Goal: Task Accomplishment & Management: Manage account settings

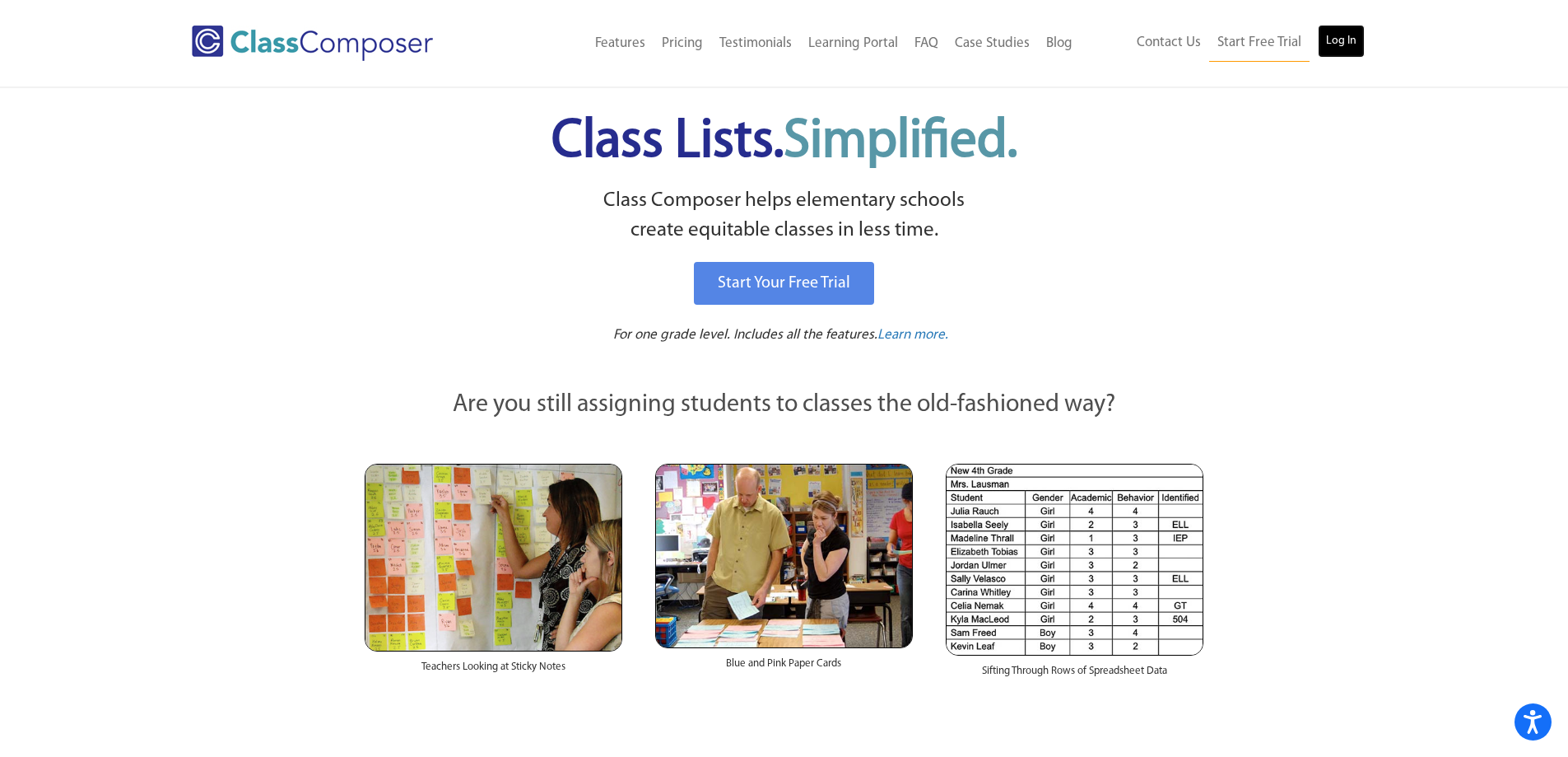
click at [1332, 46] on link "Log In" at bounding box center [1342, 41] width 47 height 33
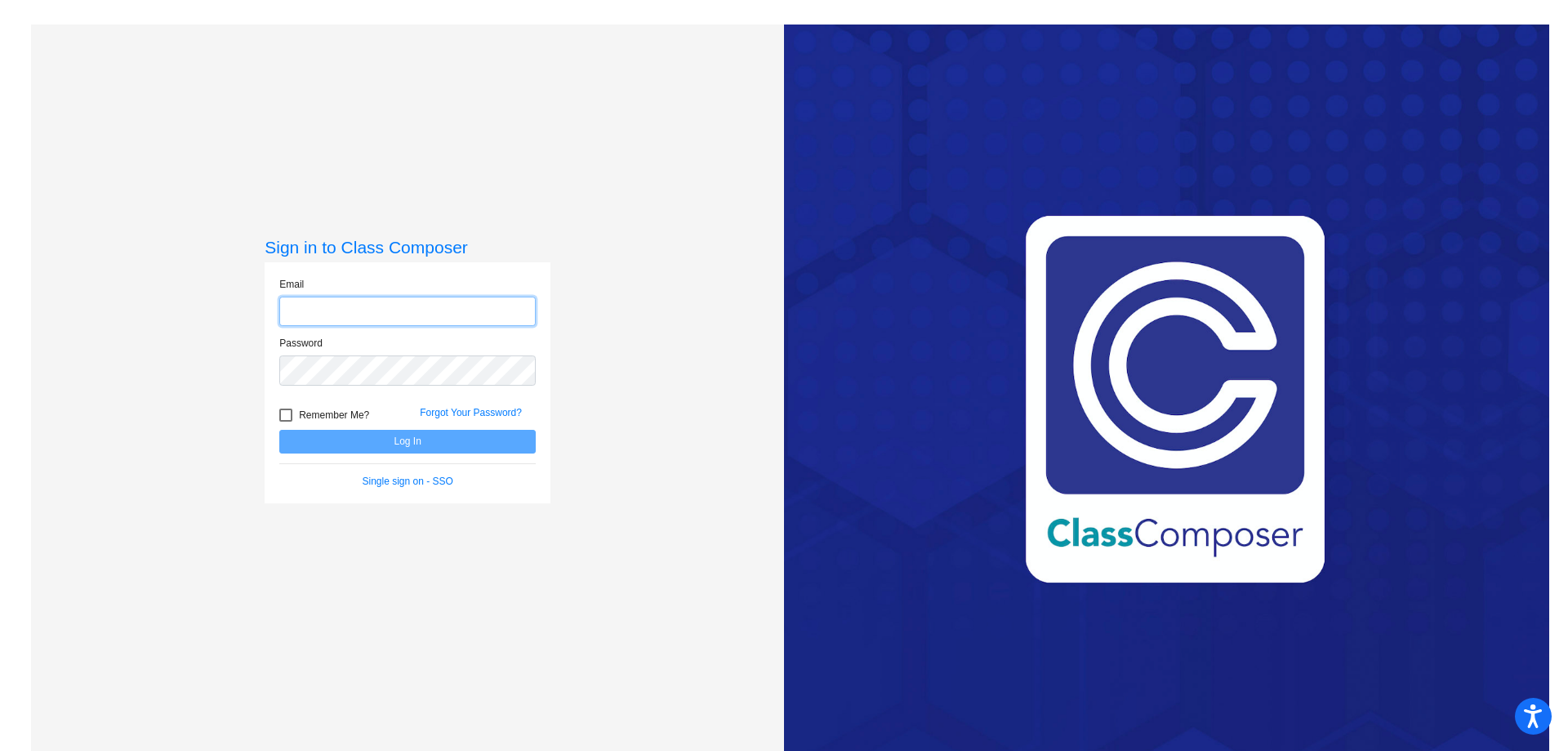
type input "[PERSON_NAME][EMAIL_ADDRESS][PERSON_NAME][DOMAIN_NAME]"
click at [378, 440] on button "Log In" at bounding box center [407, 441] width 256 height 23
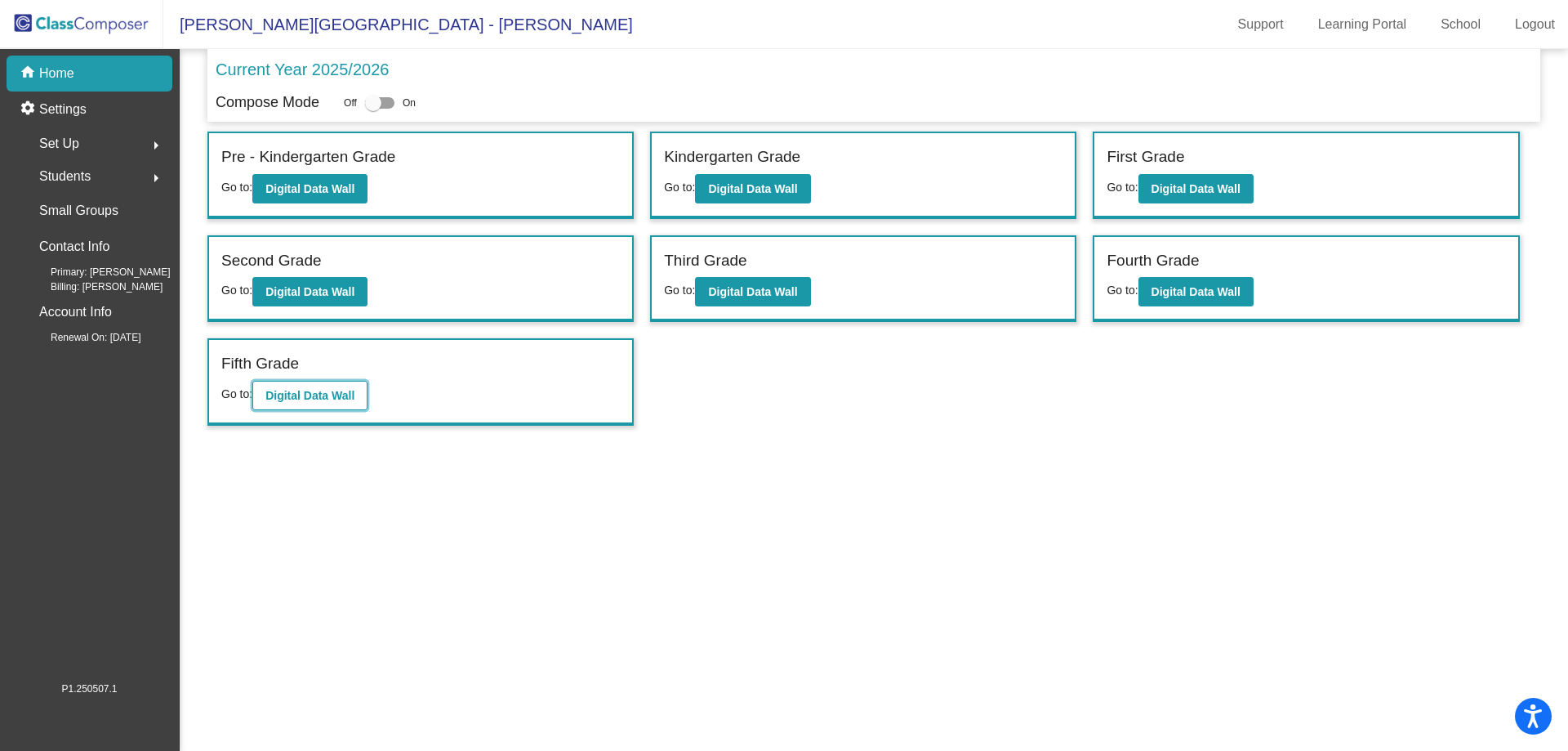
click at [341, 390] on b "Digital Data Wall" at bounding box center [310, 396] width 89 height 13
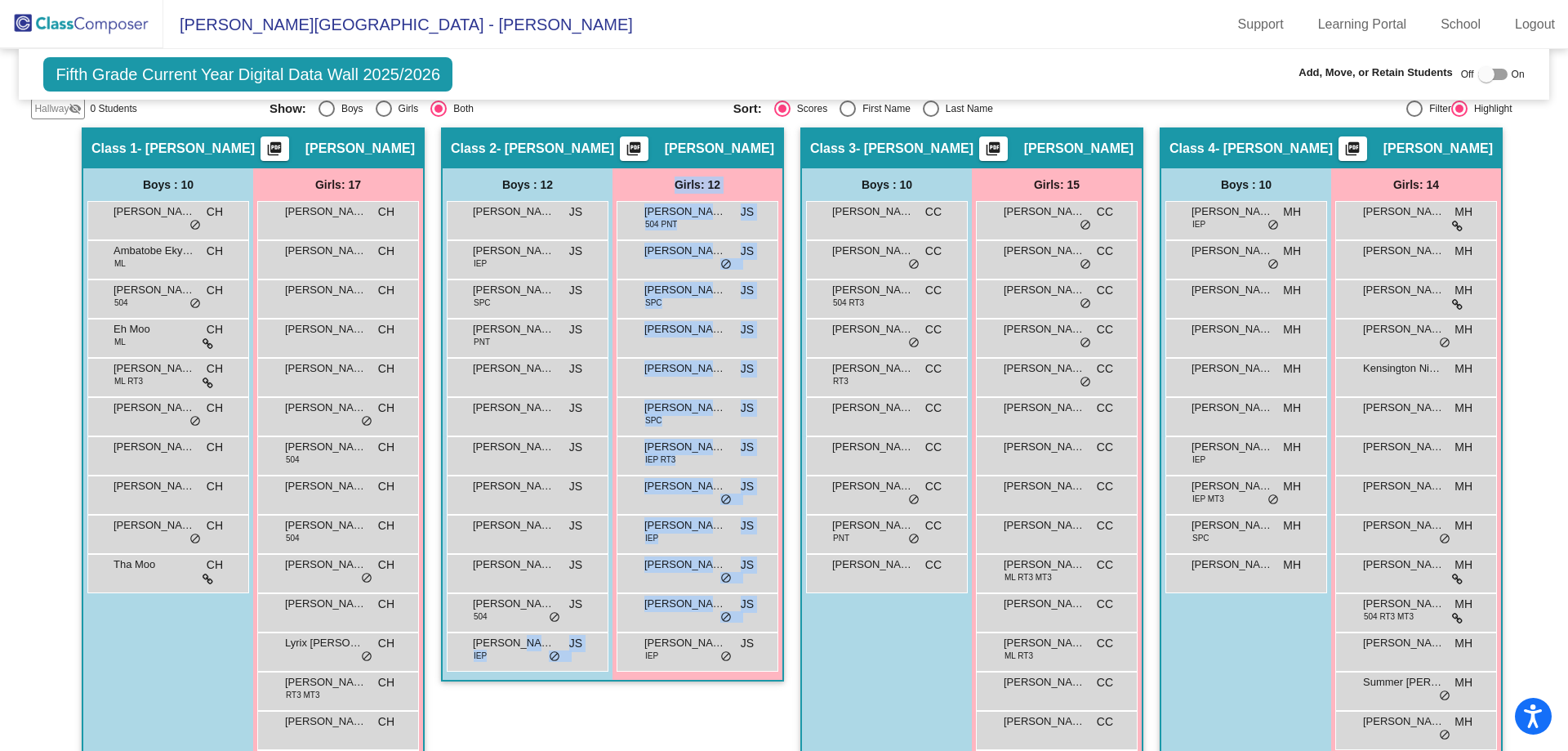
scroll to position [306, 0]
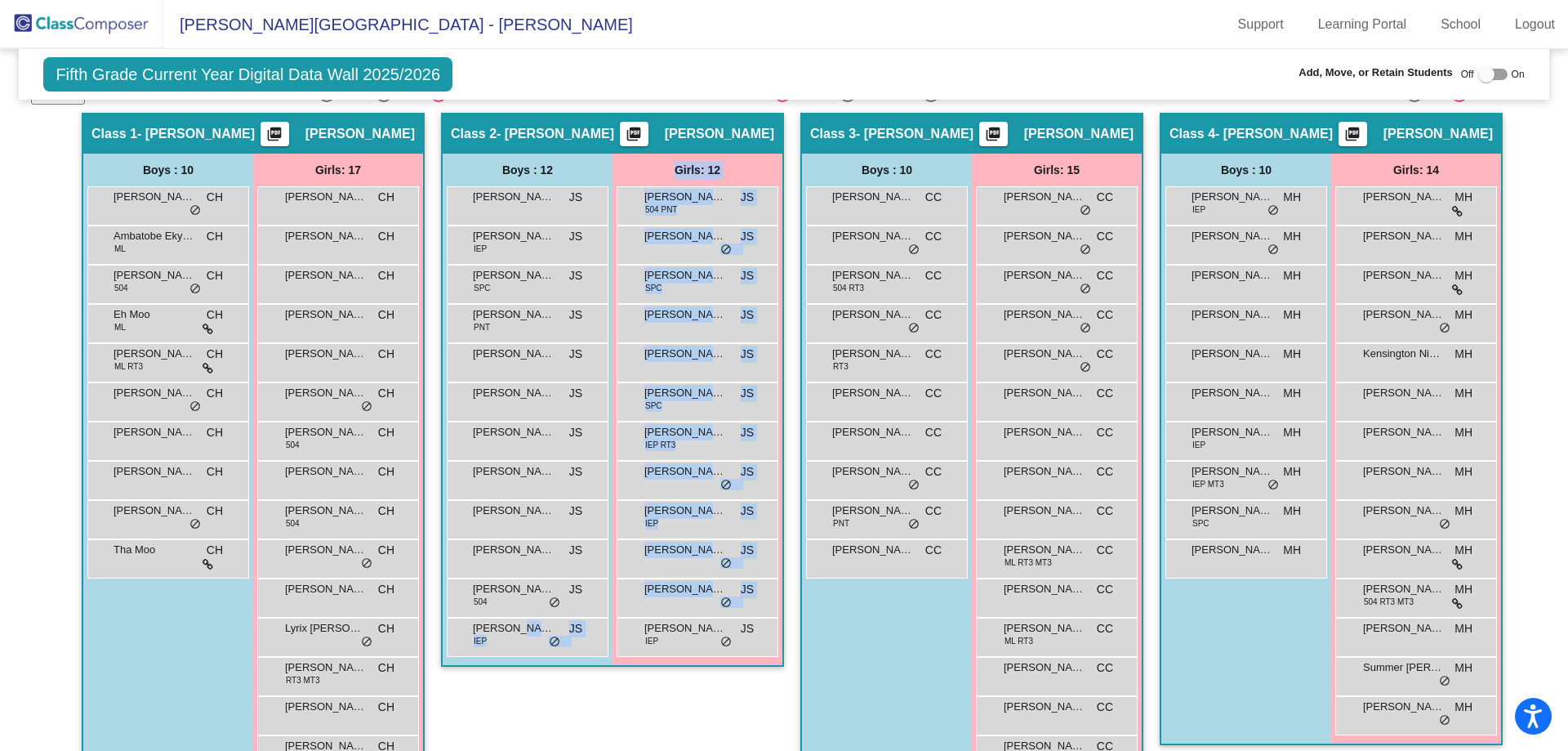
drag, startPoint x: 510, startPoint y: 696, endPoint x: 557, endPoint y: 656, distance: 61.7
click at [557, 656] on div "Tucker Wink IEP JS lock do_not_disturb_alt" at bounding box center [527, 637] width 161 height 39
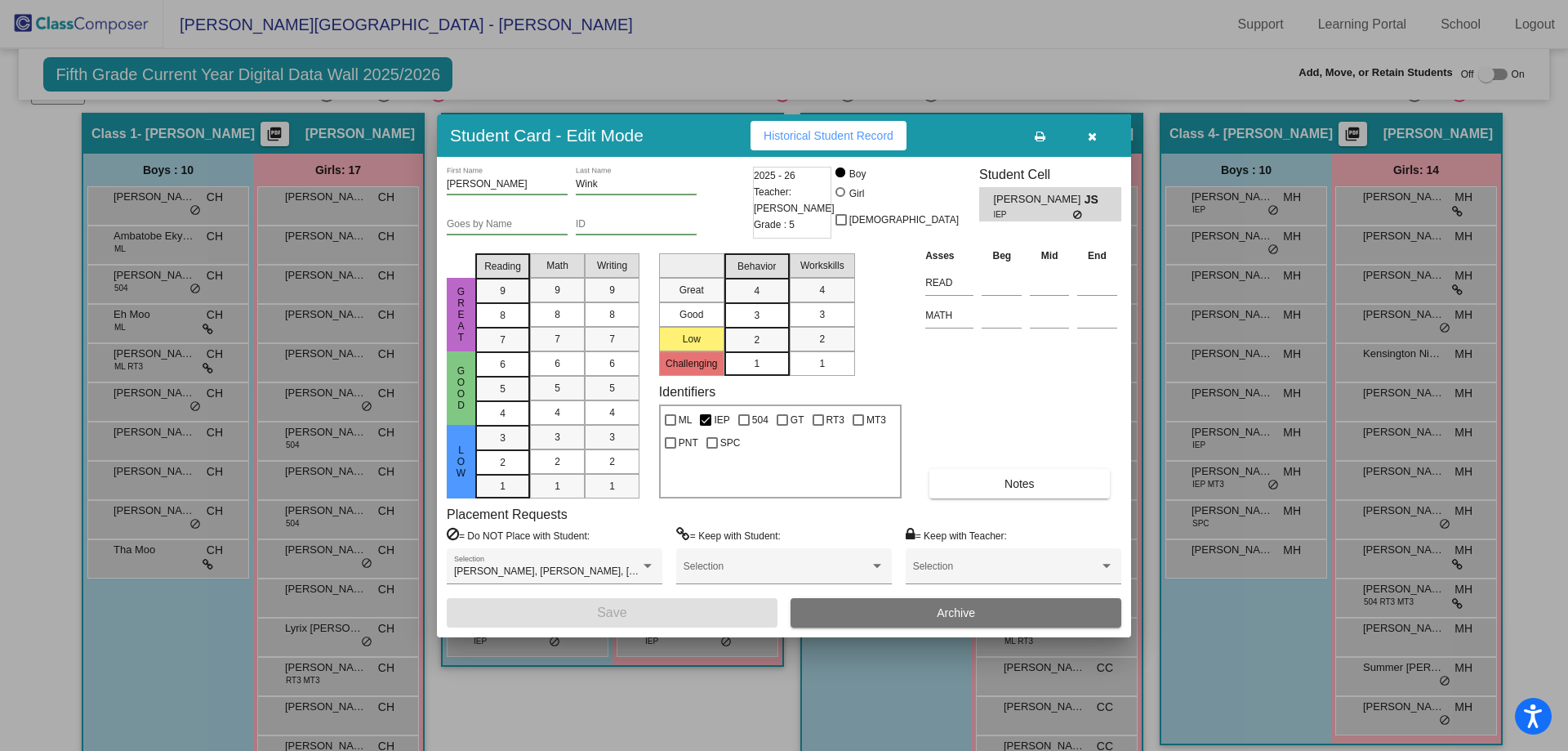
click at [576, 718] on div at bounding box center [784, 375] width 1568 height 751
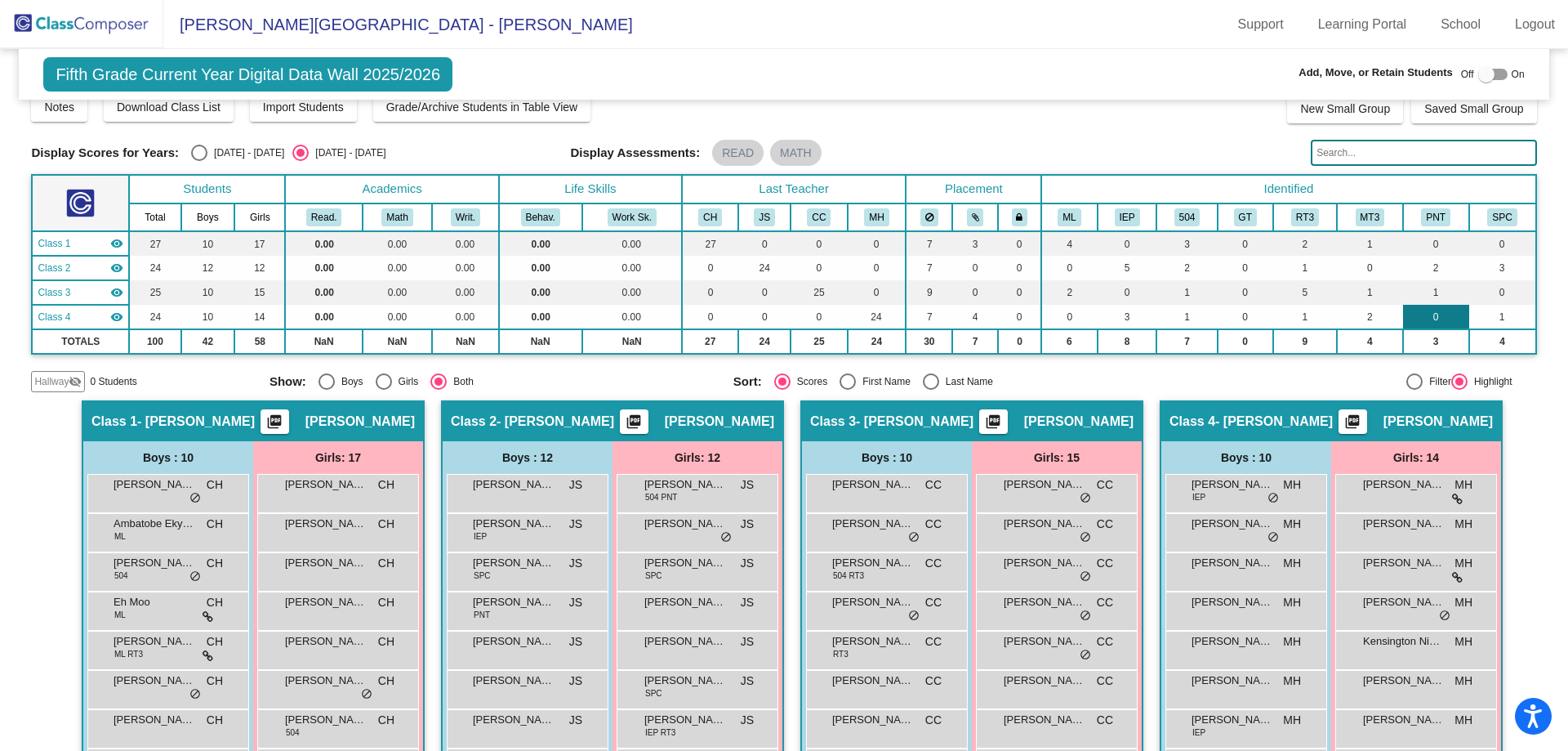
scroll to position [0, 0]
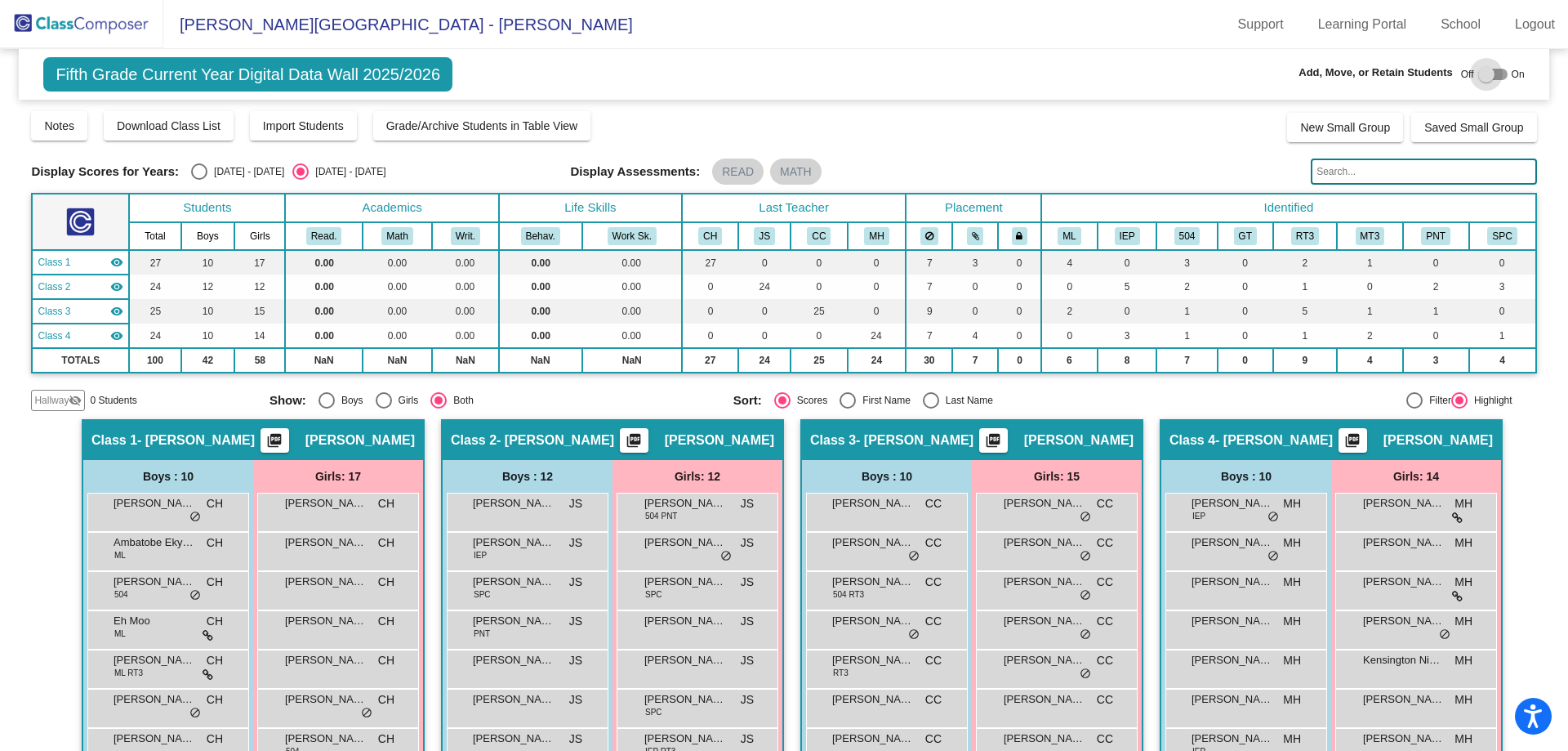
click at [1494, 78] on div at bounding box center [1493, 75] width 29 height 12
checkbox input "true"
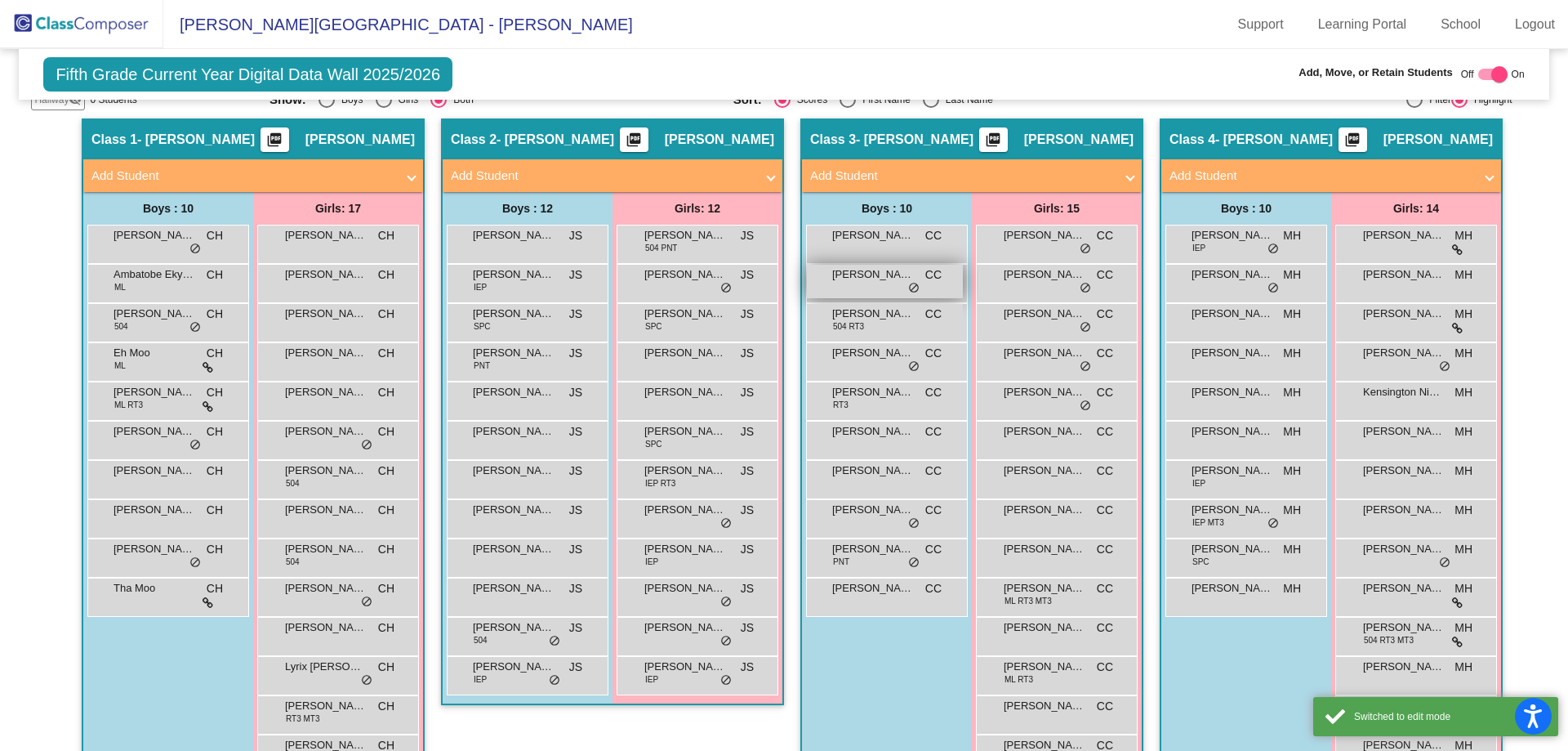
scroll to position [327, 0]
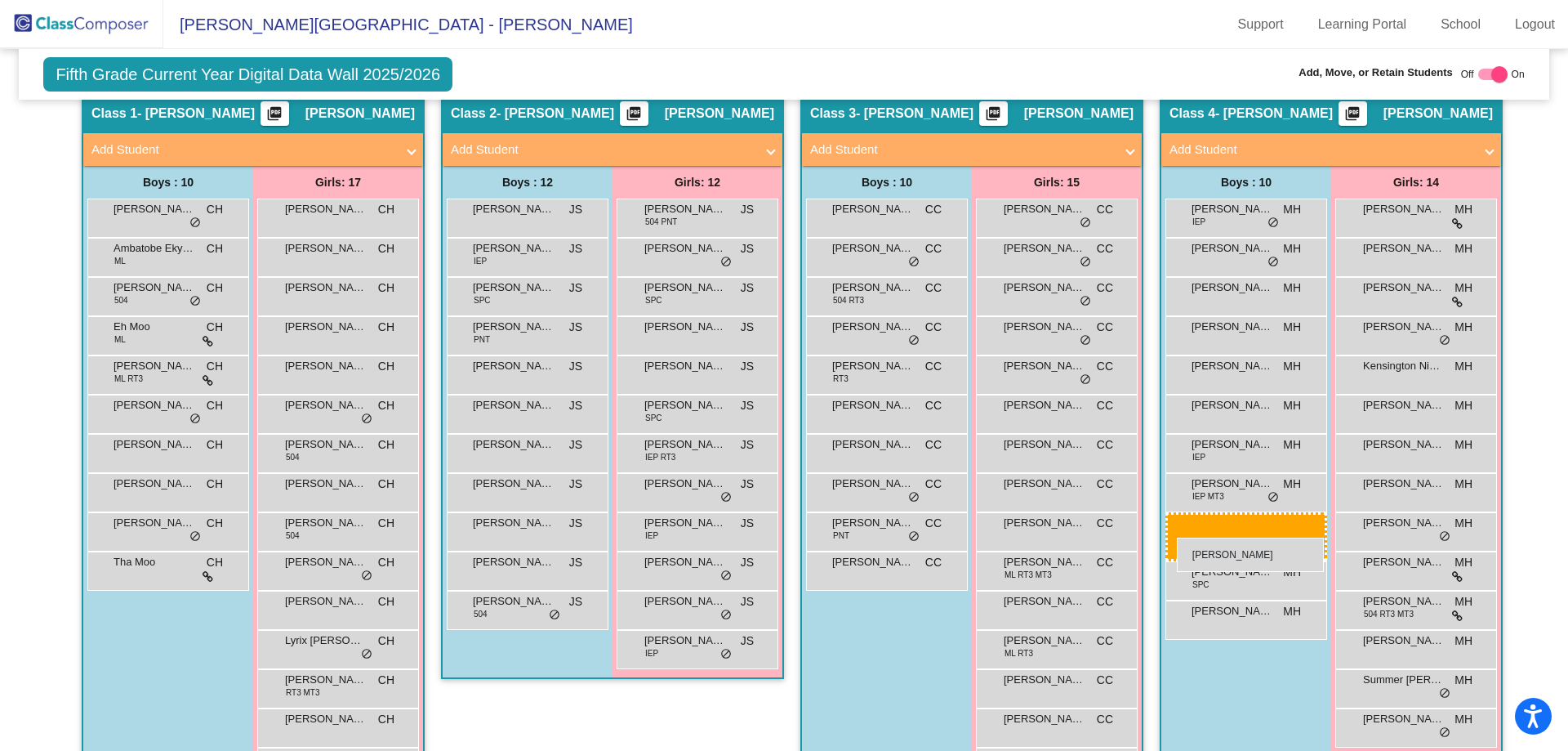
drag, startPoint x: 501, startPoint y: 648, endPoint x: 1176, endPoint y: 538, distance: 683.9
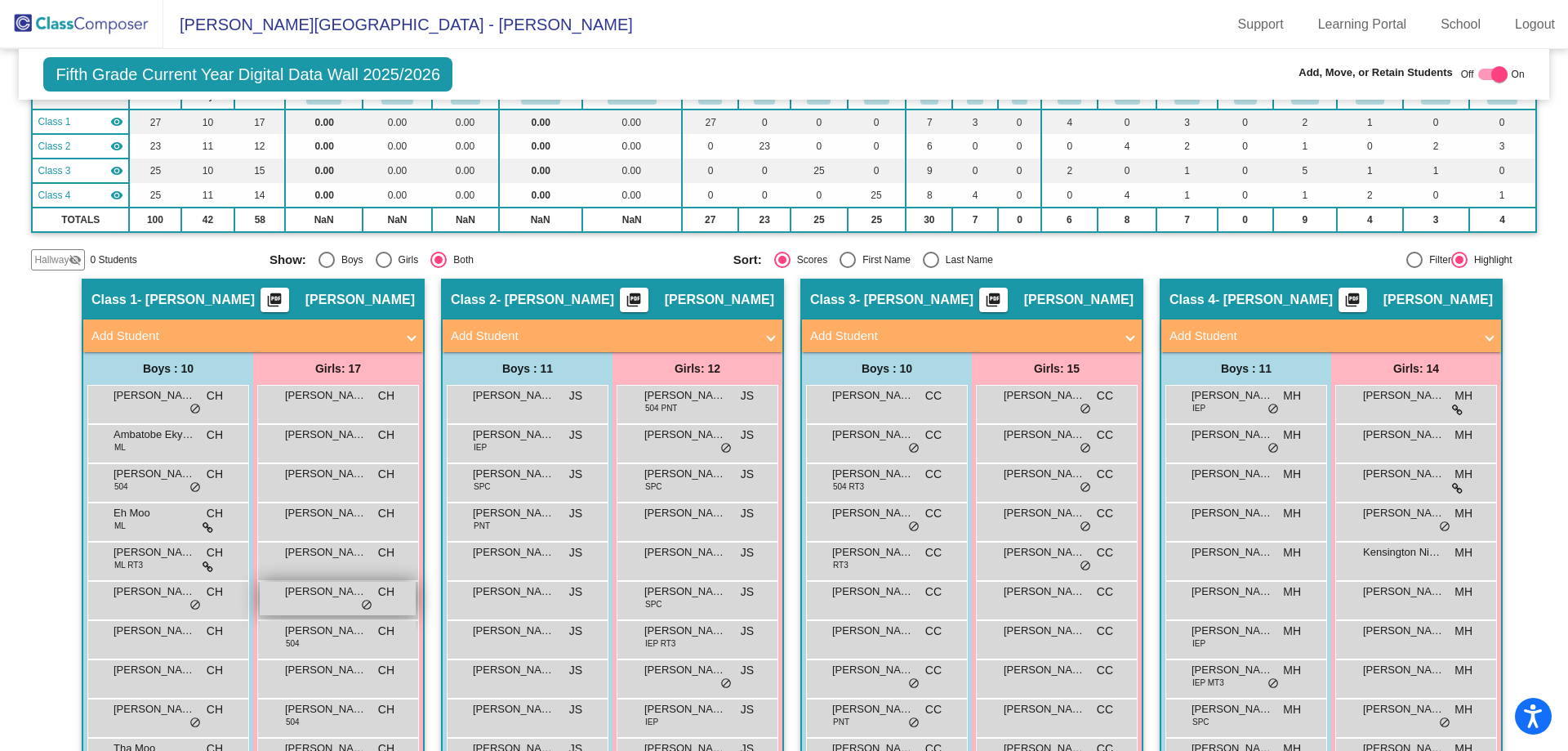
scroll to position [0, 0]
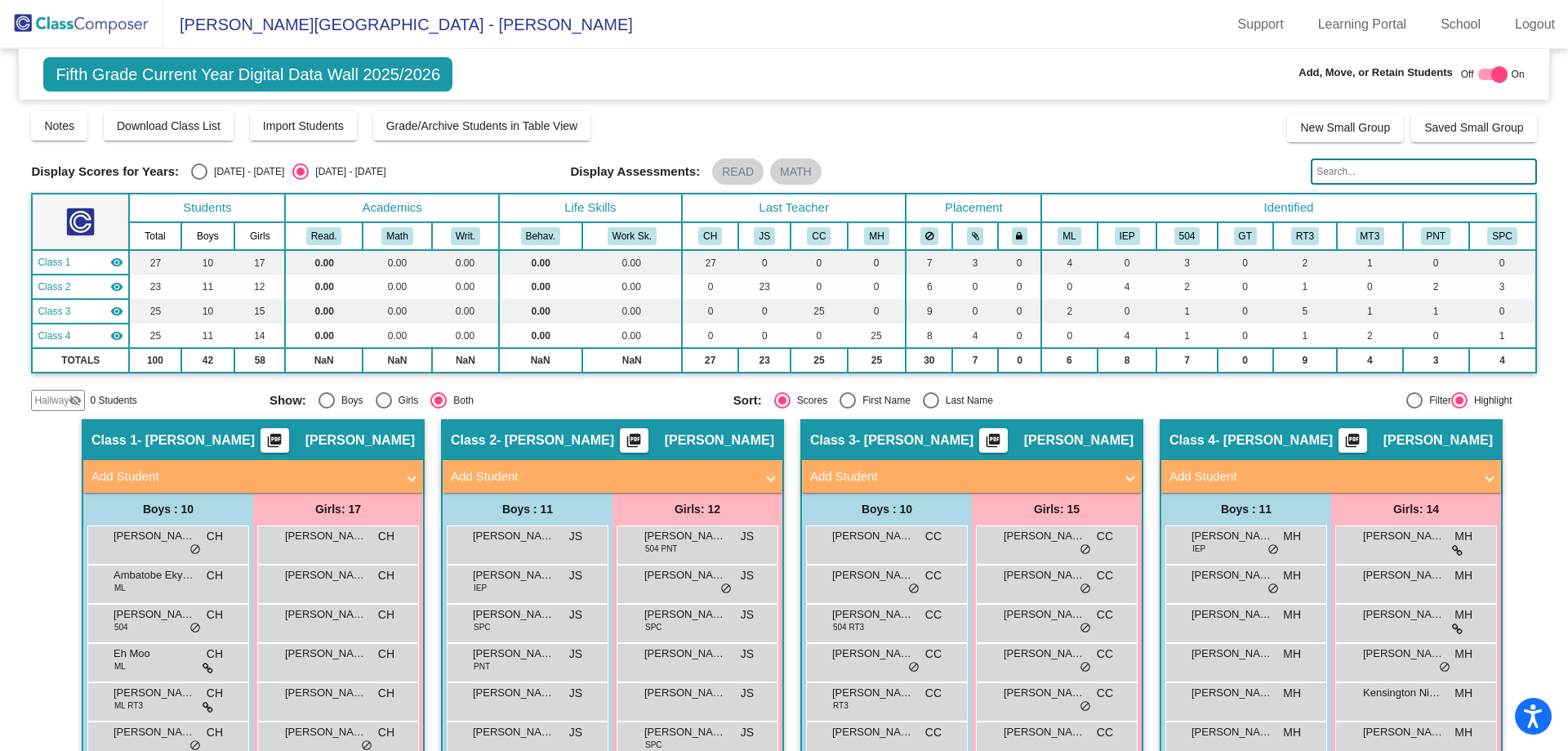
click at [33, 25] on img at bounding box center [81, 24] width 163 height 49
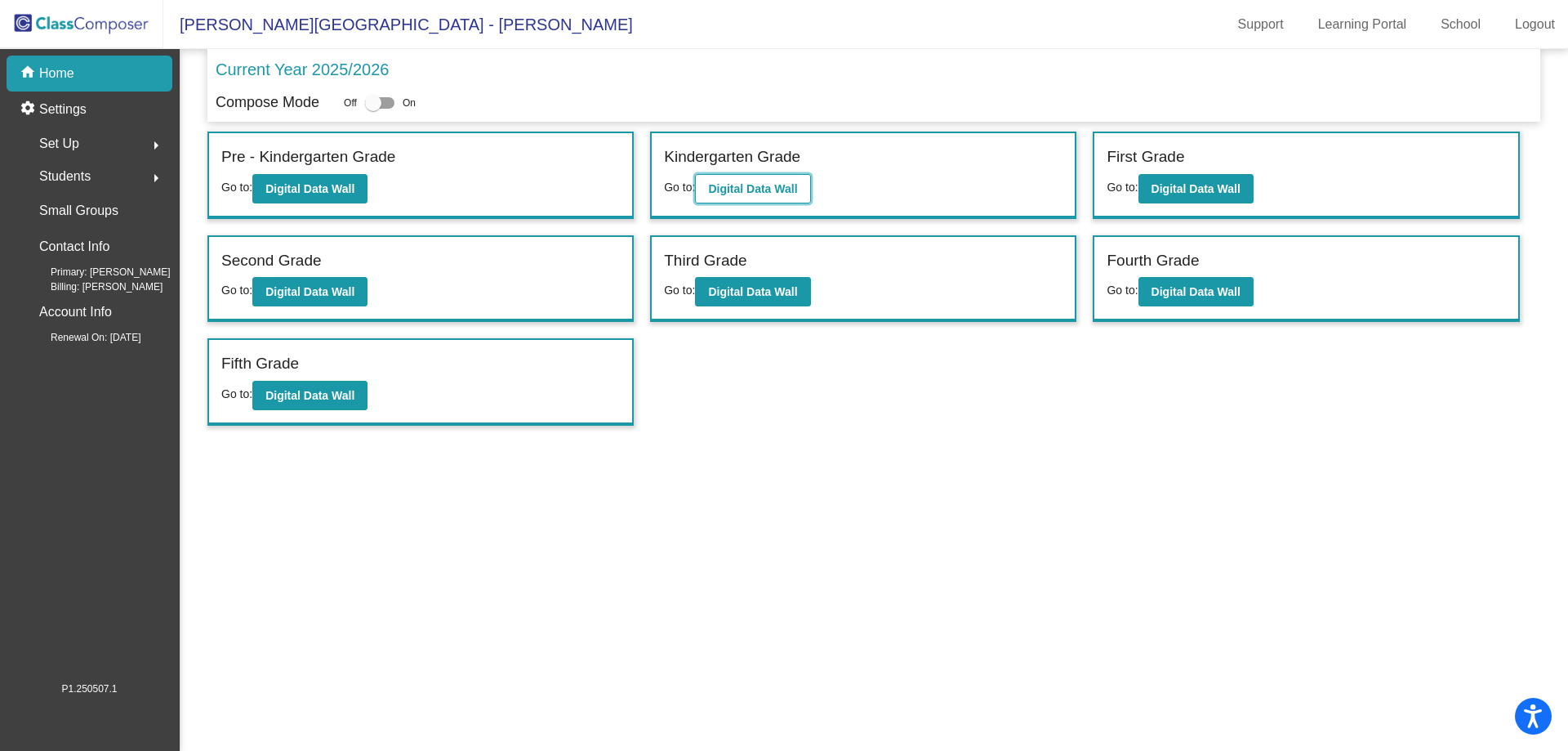
click at [763, 183] on b "Digital Data Wall" at bounding box center [752, 189] width 89 height 13
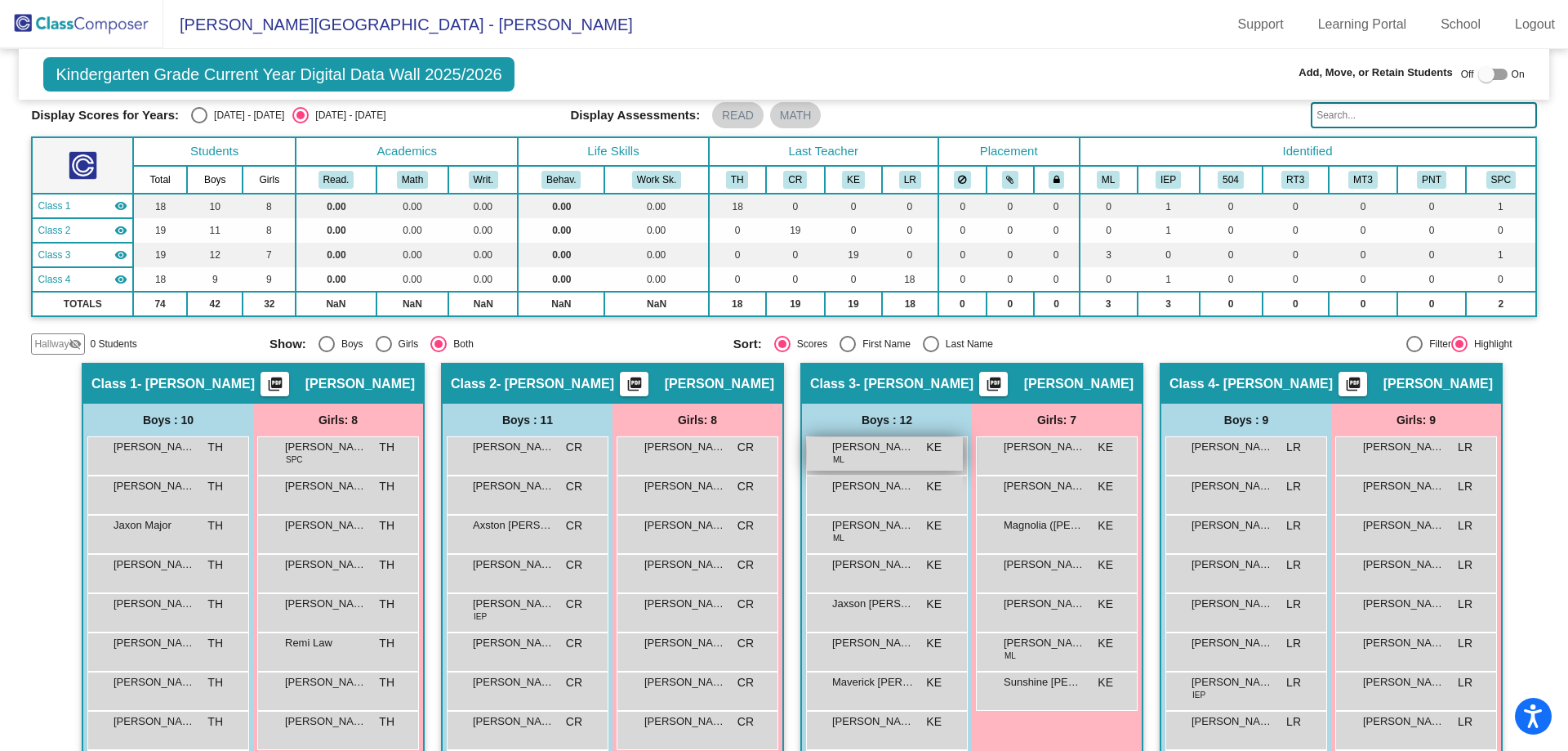
scroll to position [239, 0]
